Goal: Task Accomplishment & Management: Use online tool/utility

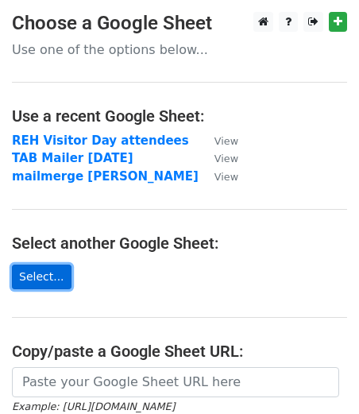
click at [36, 277] on link "Select..." at bounding box center [42, 276] width 60 height 25
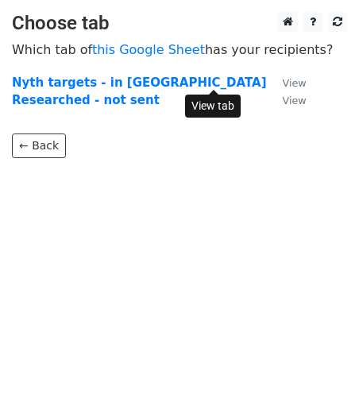
click at [283, 83] on small "View" at bounding box center [295, 83] width 24 height 12
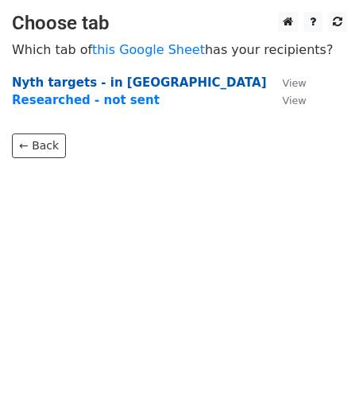
click at [74, 80] on strong "Nyth targets - in [GEOGRAPHIC_DATA]" at bounding box center [139, 82] width 255 height 14
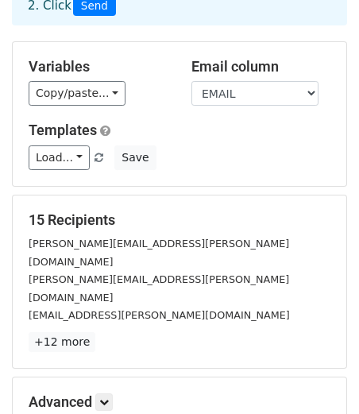
scroll to position [124, 0]
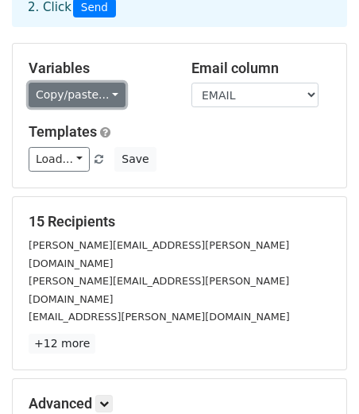
click at [106, 83] on link "Copy/paste..." at bounding box center [77, 95] width 97 height 25
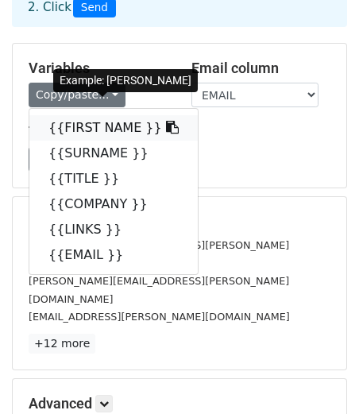
click at [95, 115] on link "{{FIRST NAME }}" at bounding box center [113, 127] width 168 height 25
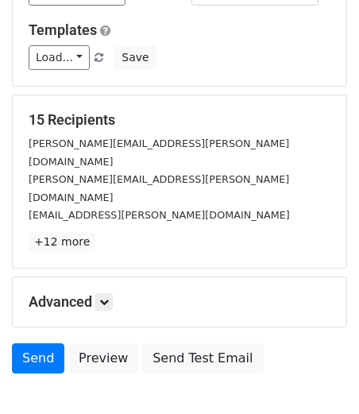
scroll to position [264, 0]
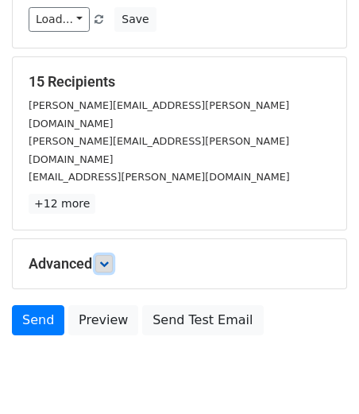
click at [108, 259] on icon at bounding box center [104, 264] width 10 height 10
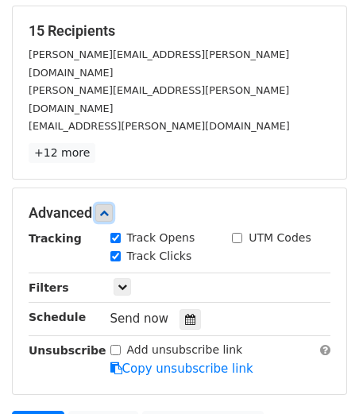
scroll to position [316, 0]
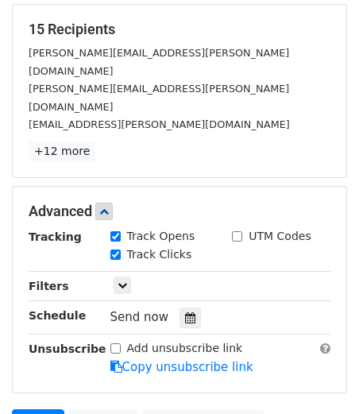
click at [114, 343] on input "Add unsubscribe link" at bounding box center [115, 348] width 10 height 10
checkbox input "false"
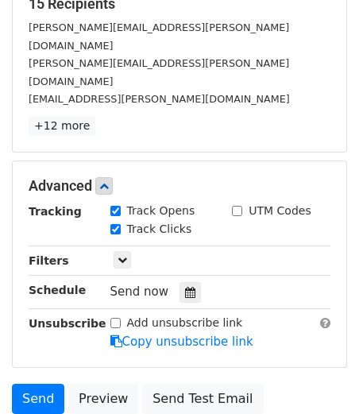
scroll to position [343, 0]
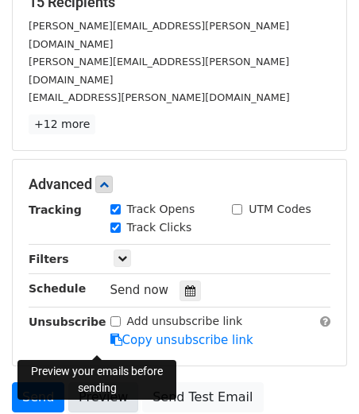
click at [86, 382] on link "Preview" at bounding box center [103, 397] width 70 height 30
click at [101, 382] on link "Preview" at bounding box center [103, 397] width 70 height 30
click at [113, 382] on link "Preview" at bounding box center [103, 397] width 70 height 30
click at [106, 382] on link "Preview" at bounding box center [103, 397] width 70 height 30
click at [102, 382] on link "Preview" at bounding box center [103, 397] width 70 height 30
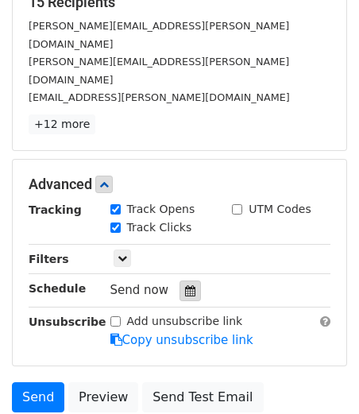
click at [188, 285] on icon at bounding box center [190, 290] width 10 height 11
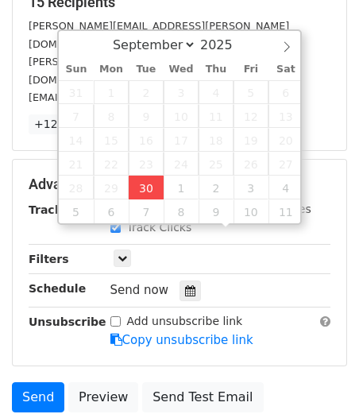
type input "[DATE] 12:00"
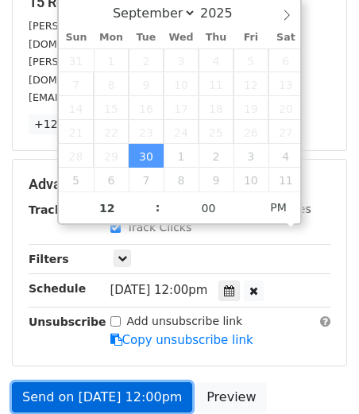
click at [166, 382] on link "Send on [DATE] 12:00pm" at bounding box center [102, 397] width 180 height 30
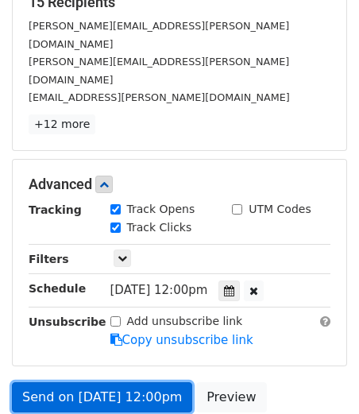
click at [137, 382] on link "Send on [DATE] 12:00pm" at bounding box center [102, 397] width 180 height 30
click at [125, 382] on link "Send on [DATE] 12:00pm" at bounding box center [102, 397] width 180 height 30
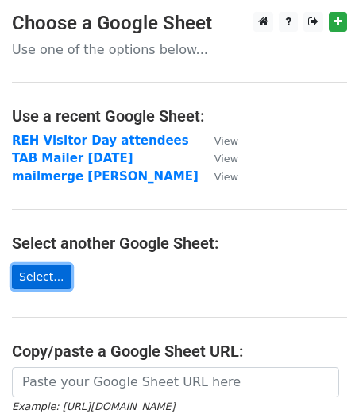
click at [52, 273] on link "Select..." at bounding box center [42, 276] width 60 height 25
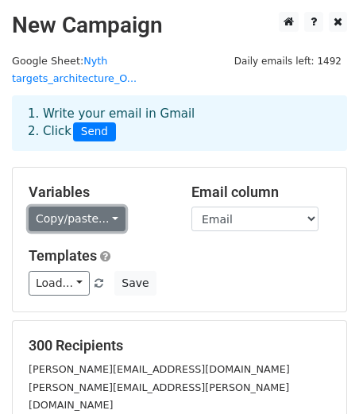
click at [100, 207] on link "Copy/paste..." at bounding box center [77, 219] width 97 height 25
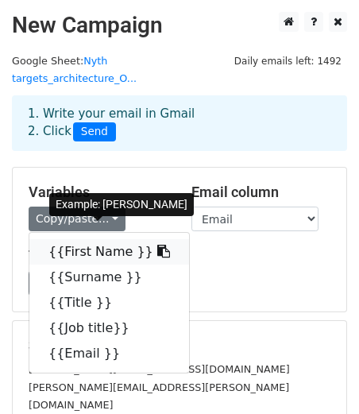
click at [93, 239] on link "{{First Name }}" at bounding box center [109, 251] width 160 height 25
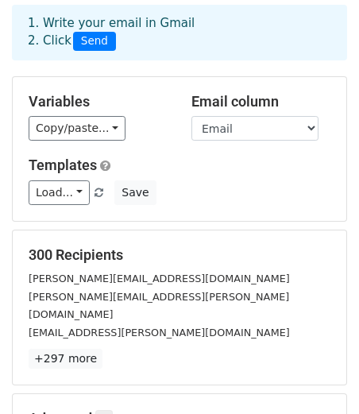
scroll to position [76, 0]
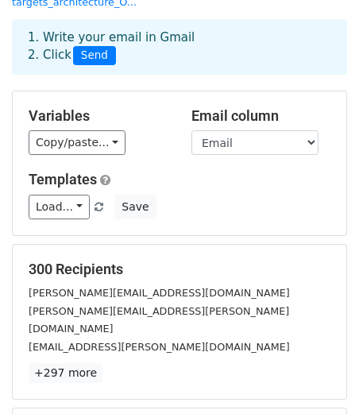
click at [144, 363] on p "+297 more" at bounding box center [180, 373] width 302 height 20
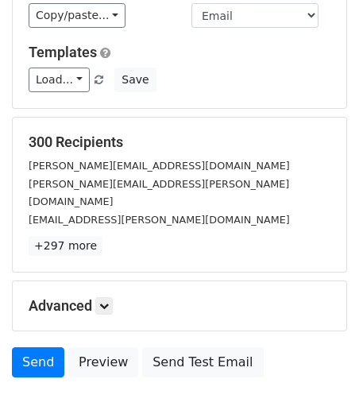
scroll to position [206, 0]
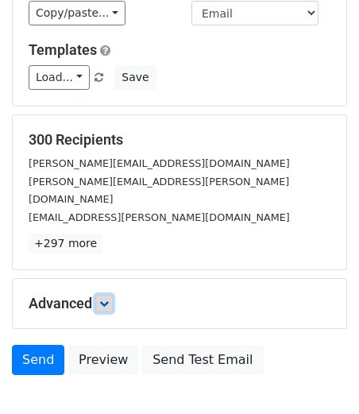
click at [109, 299] on icon at bounding box center [104, 304] width 10 height 10
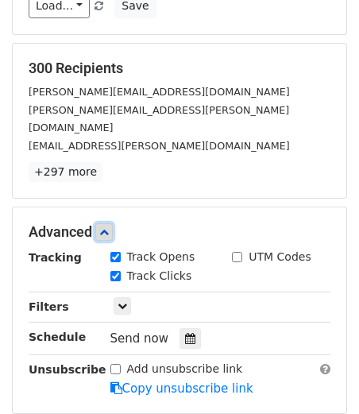
scroll to position [297, 0]
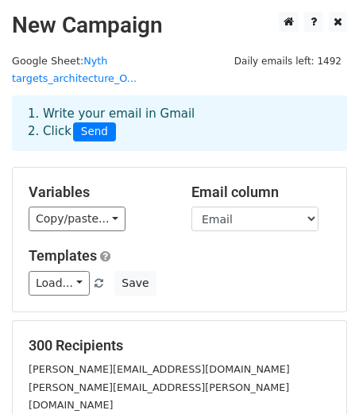
scroll to position [264, 0]
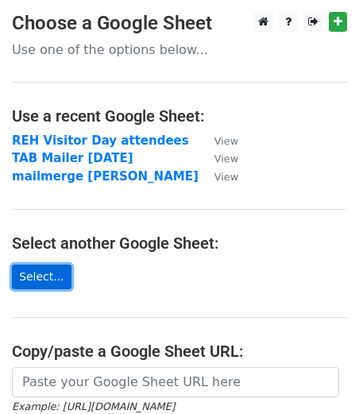
click at [41, 277] on link "Select..." at bounding box center [42, 276] width 60 height 25
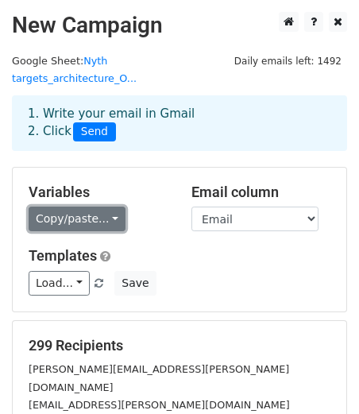
click at [105, 207] on link "Copy/paste..." at bounding box center [77, 219] width 97 height 25
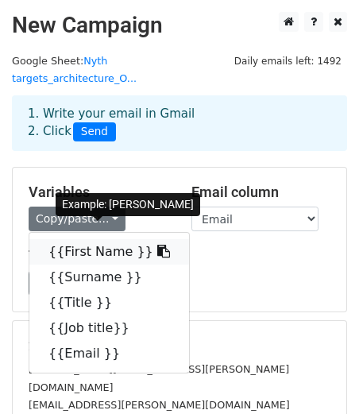
click at [100, 239] on link "{{First Name }}" at bounding box center [109, 251] width 160 height 25
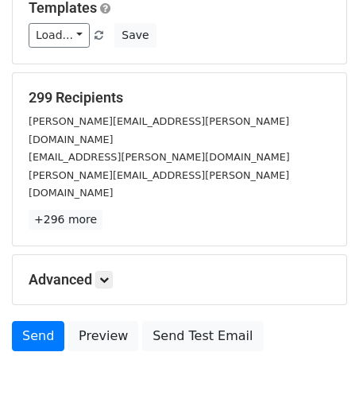
scroll to position [264, 0]
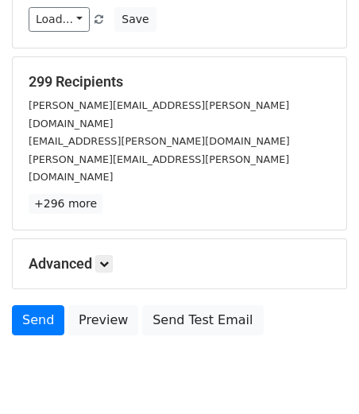
click at [97, 255] on h5 "Advanced" at bounding box center [180, 263] width 302 height 17
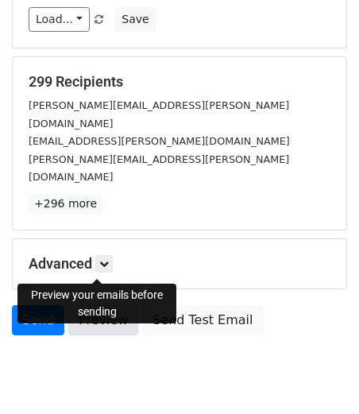
click at [101, 305] on link "Preview" at bounding box center [103, 320] width 70 height 30
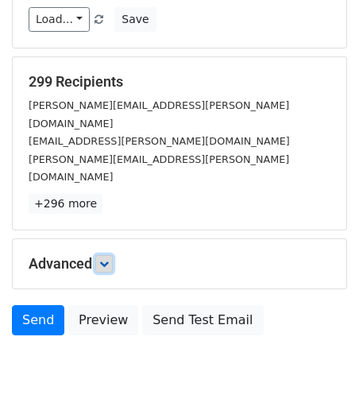
click at [107, 255] on link at bounding box center [103, 263] width 17 height 17
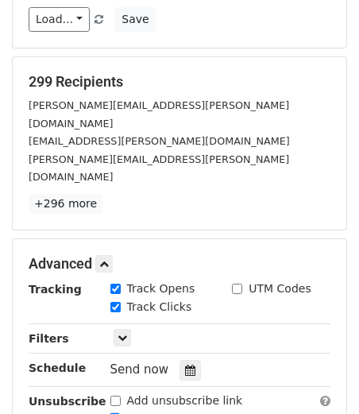
click at [64, 361] on strong "Schedule" at bounding box center [57, 367] width 57 height 13
click at [185, 365] on icon at bounding box center [190, 370] width 10 height 11
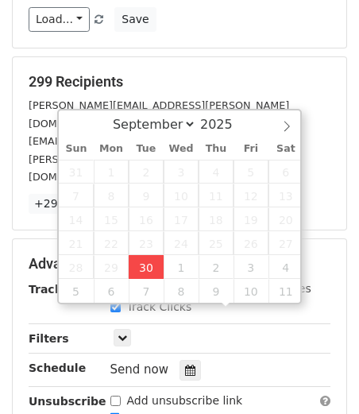
type input "[DATE] 12:00"
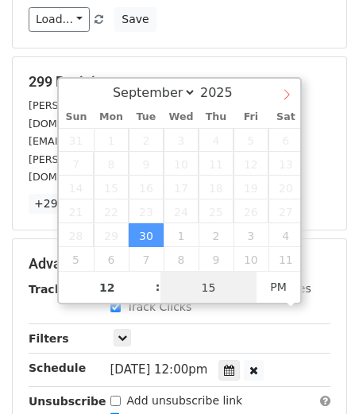
type input "15"
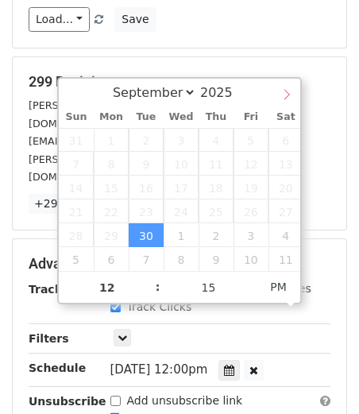
type input "[DATE] 12:15"
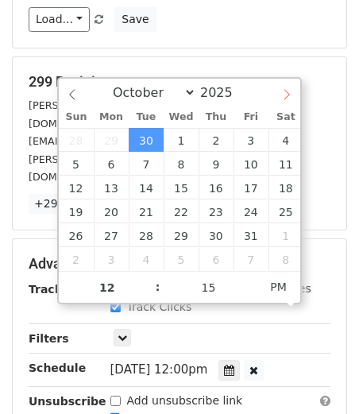
click at [288, 95] on icon at bounding box center [286, 94] width 11 height 11
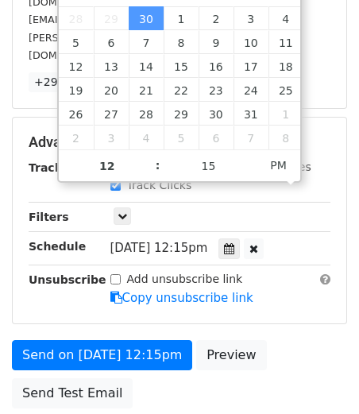
scroll to position [383, 0]
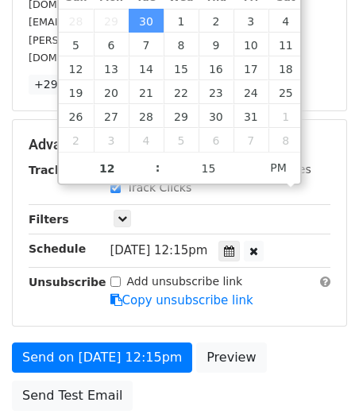
drag, startPoint x: 207, startPoint y: 195, endPoint x: 198, endPoint y: 194, distance: 9.6
click at [198, 243] on span "[DATE] 12:15pm" at bounding box center [159, 250] width 98 height 14
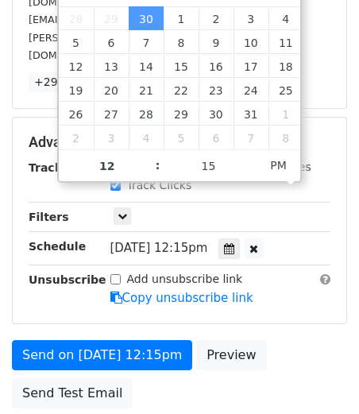
scroll to position [319, 0]
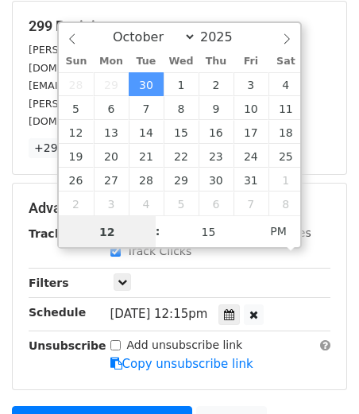
select select "8"
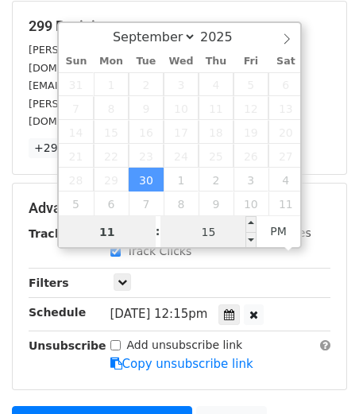
type input "11"
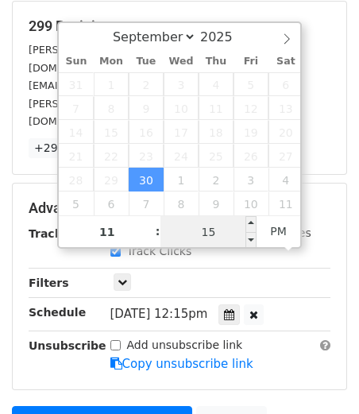
type input "[DATE] 23:15"
type input "30"
type input "[DATE] 11:30"
click at [276, 234] on span "PM" at bounding box center [279, 231] width 44 height 32
type input "30"
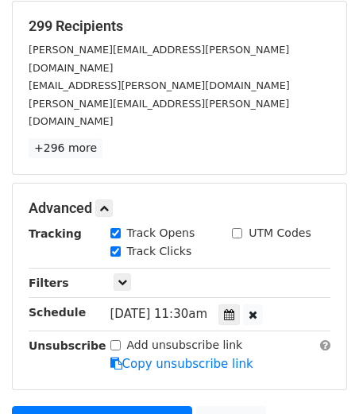
click at [278, 337] on div "Add unsubscribe link Copy unsubscribe link" at bounding box center [220, 355] width 245 height 37
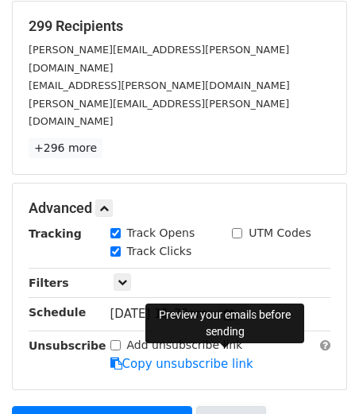
click at [214, 406] on link "Preview" at bounding box center [231, 421] width 70 height 30
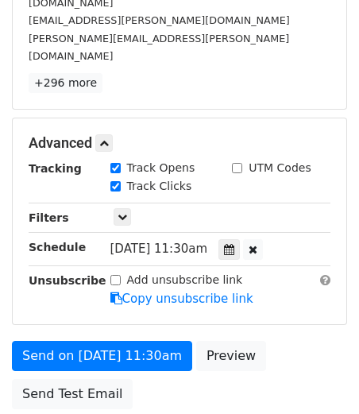
scroll to position [400, 0]
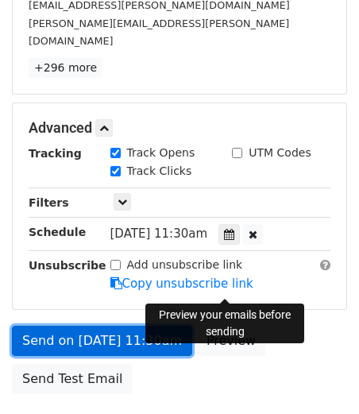
click at [133, 326] on link "Send on [DATE] 11:30am" at bounding box center [102, 341] width 180 height 30
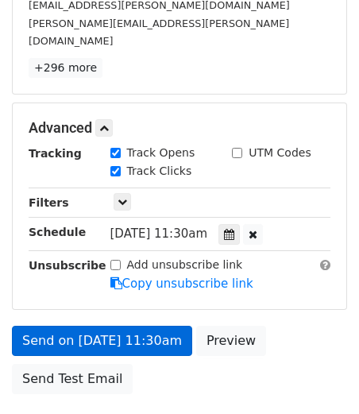
click at [133, 326] on link "Send on [DATE] 11:30am" at bounding box center [102, 341] width 180 height 30
